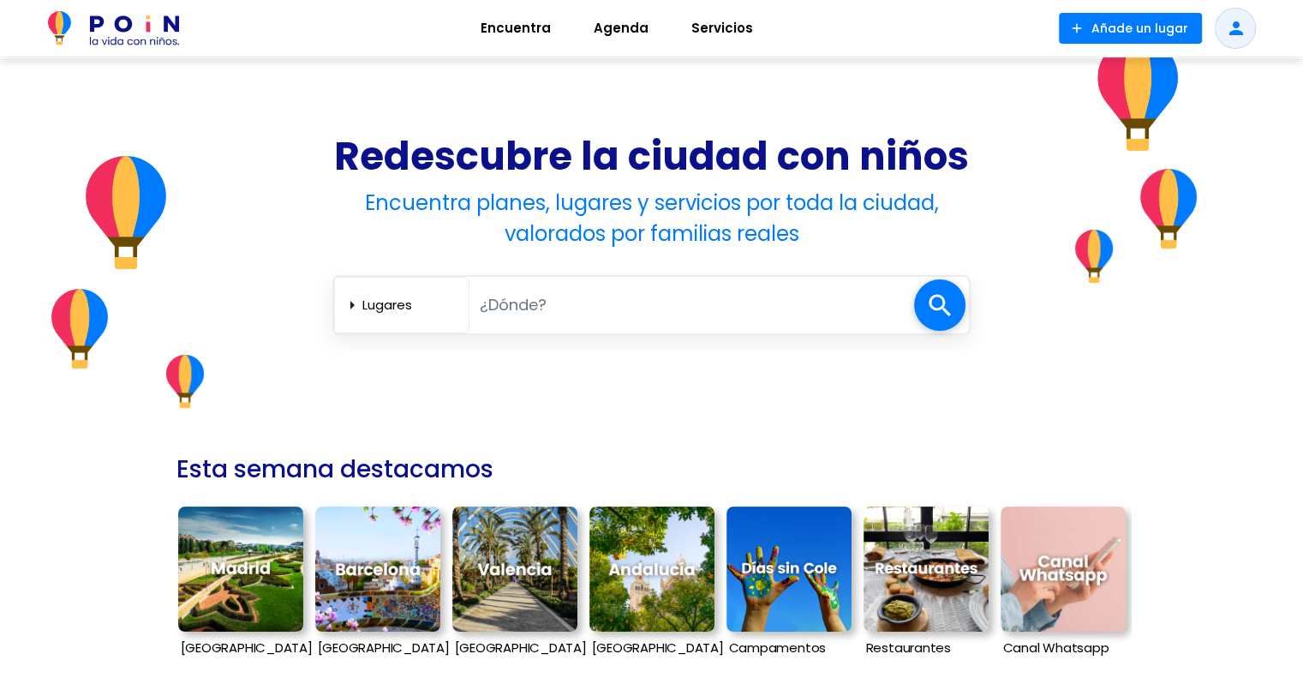
scroll to position [79, 0]
click at [725, 24] on span "Servicios" at bounding box center [722, 28] width 77 height 27
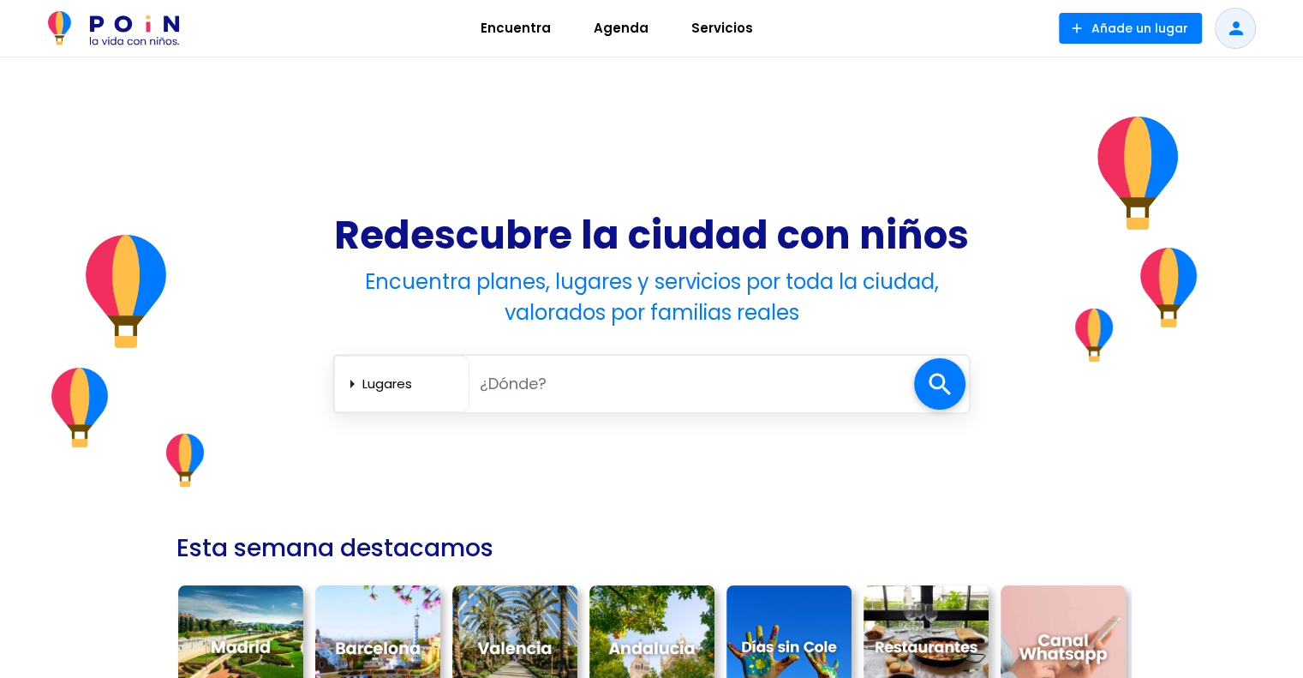
click at [713, 29] on span "Servicios" at bounding box center [722, 28] width 77 height 27
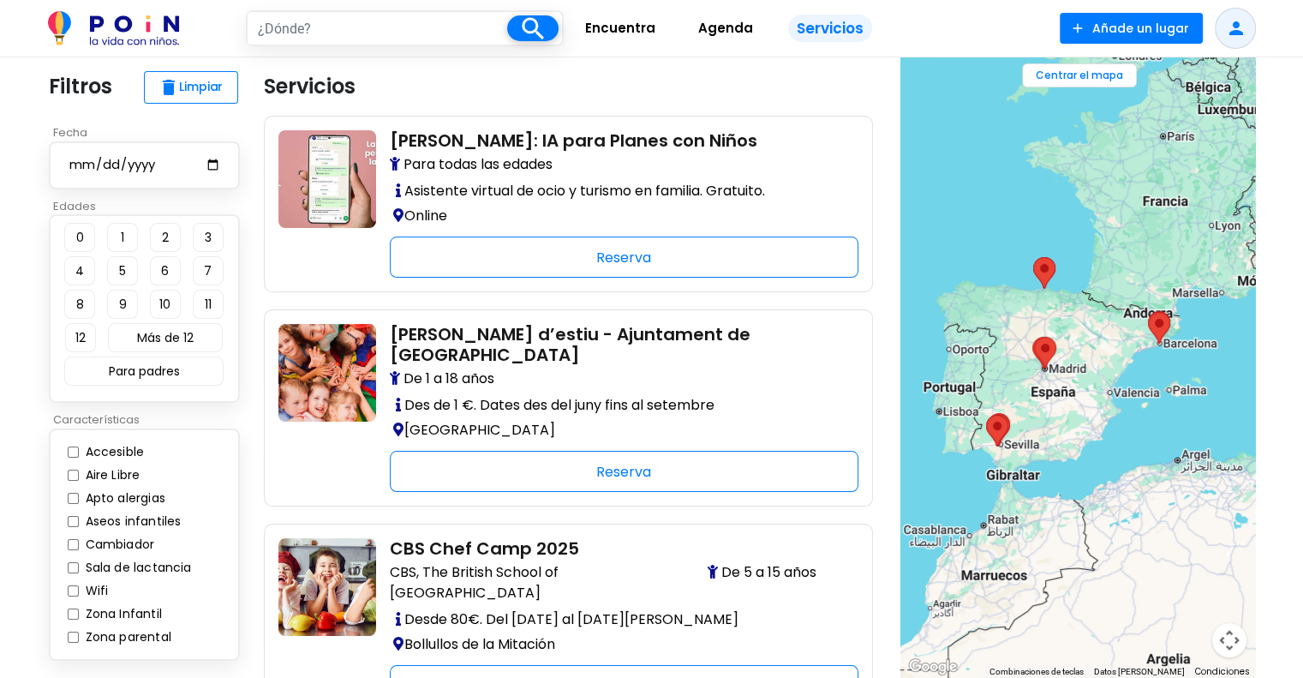
click at [596, 35] on span "Encuentra" at bounding box center [620, 28] width 86 height 27
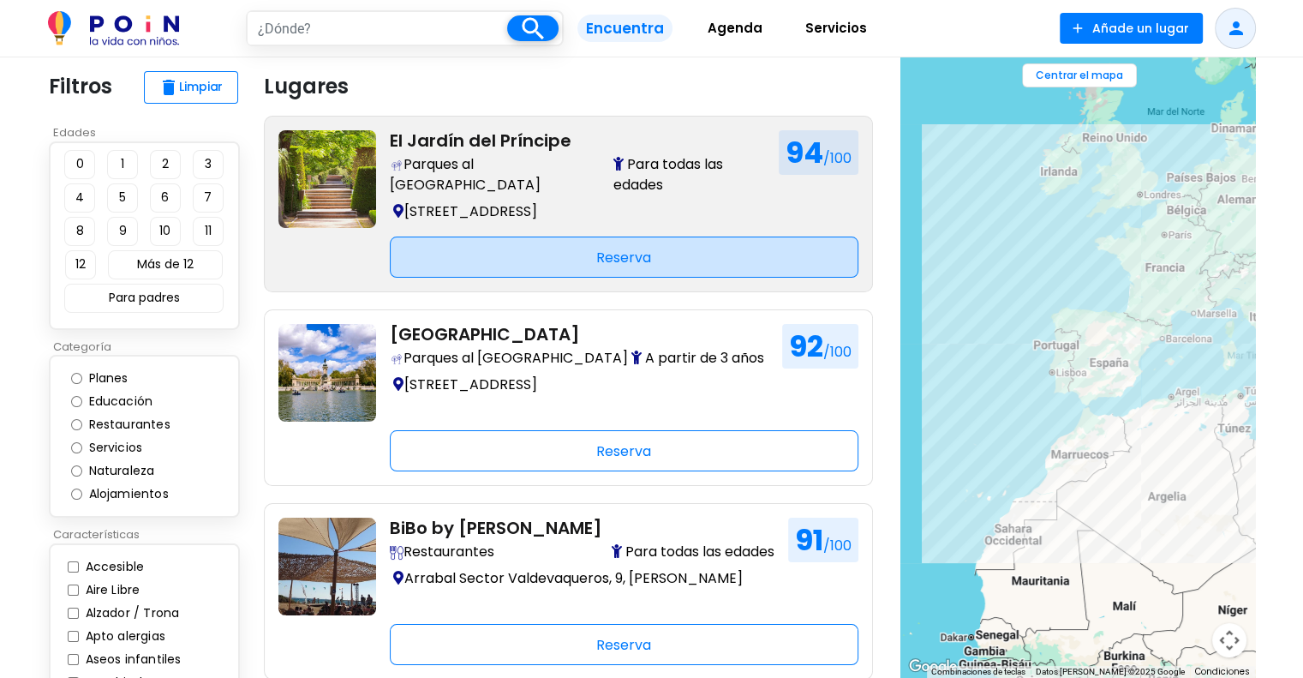
click at [597, 265] on div "Reserva" at bounding box center [624, 256] width 469 height 41
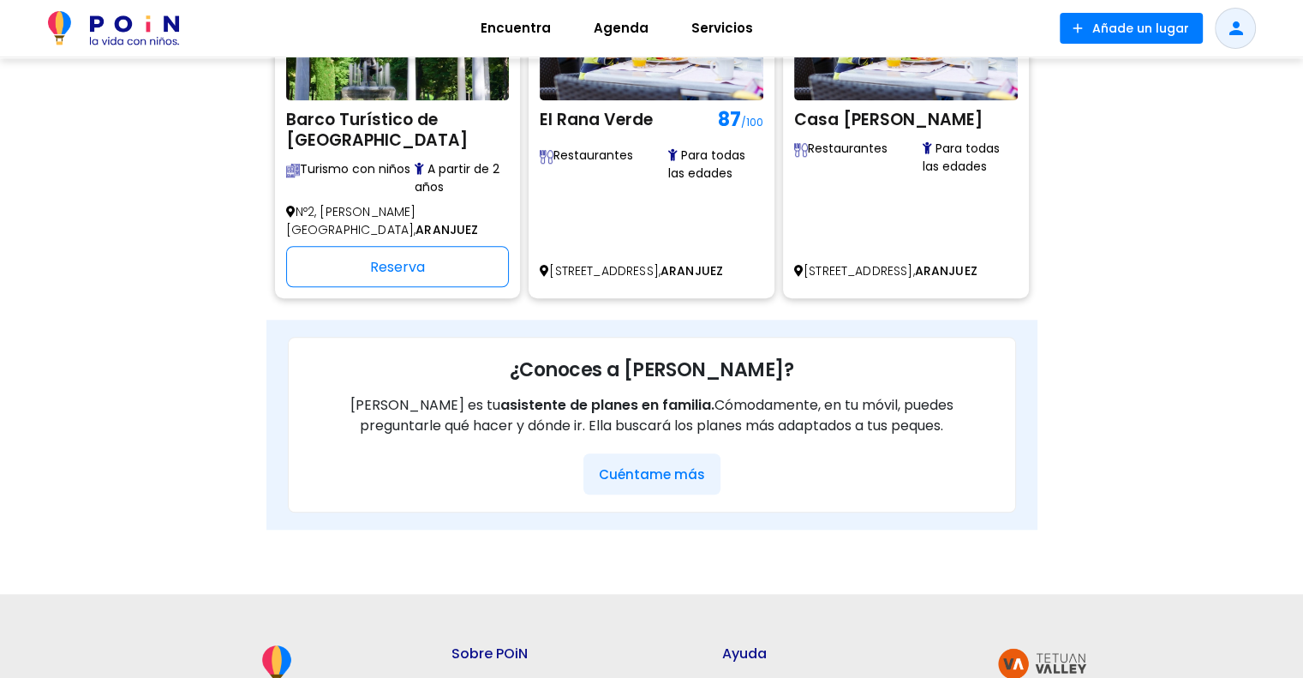
scroll to position [1765, 0]
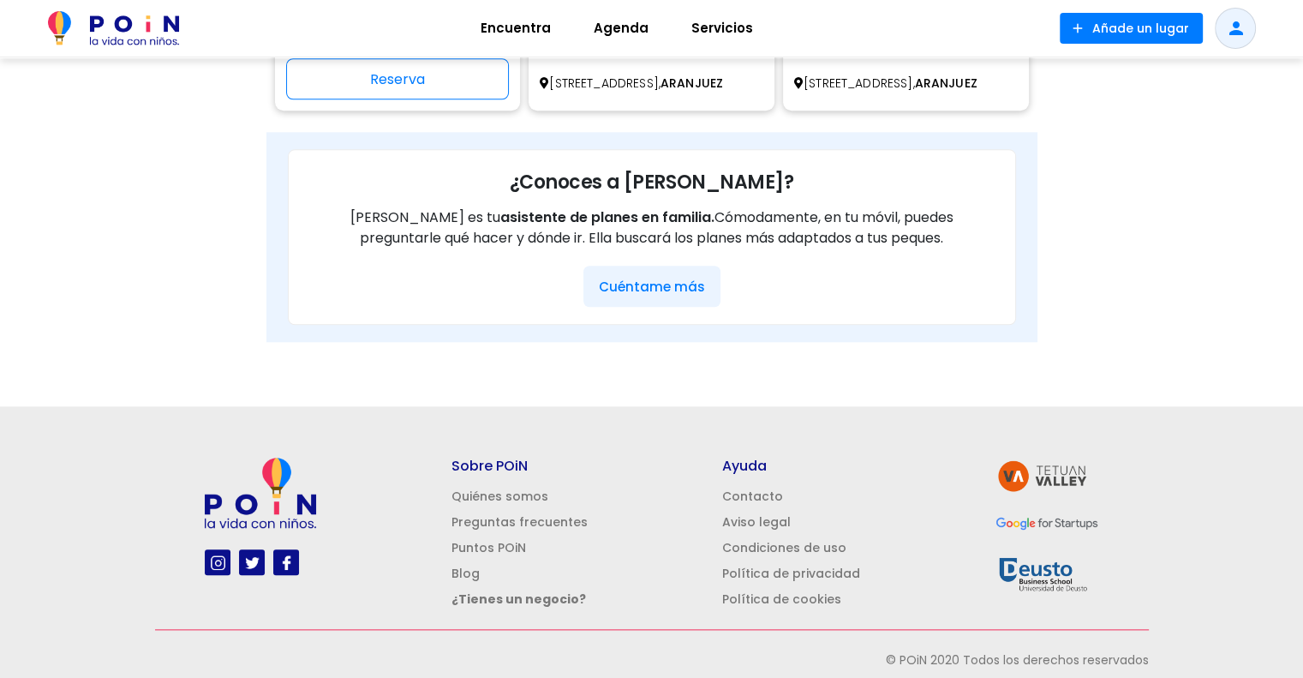
click at [569, 513] on link "Preguntas frecuentes" at bounding box center [519, 521] width 136 height 17
